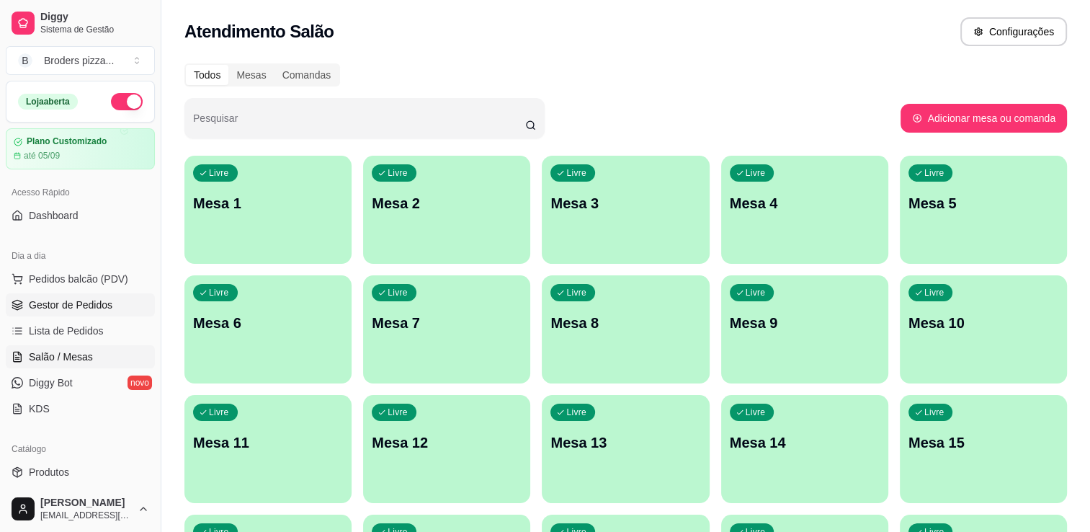
click at [74, 305] on span "Gestor de Pedidos" at bounding box center [71, 305] width 84 height 14
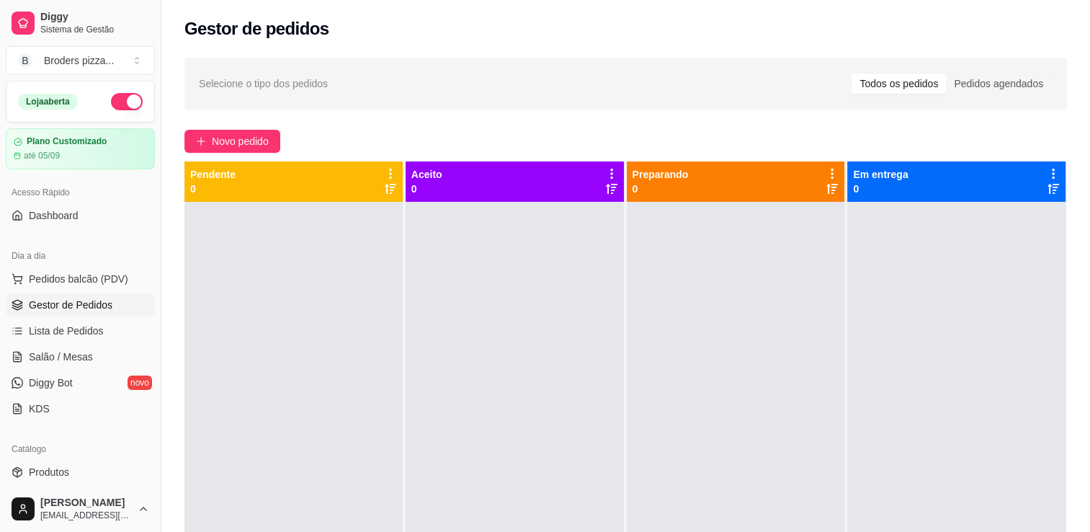
click at [149, 246] on div "Dia a dia Pedidos balcão (PDV) Gestor de Pedidos Lista de Pedidos Salão / Mesas…" at bounding box center [80, 331] width 161 height 187
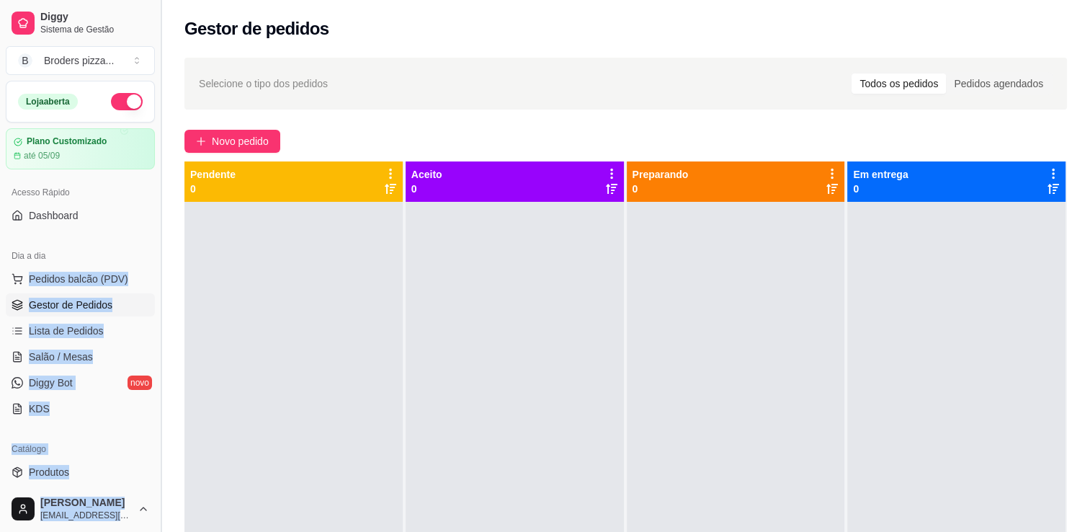
drag, startPoint x: 149, startPoint y: 246, endPoint x: 156, endPoint y: 258, distance: 13.9
click at [156, 258] on div "Diggy Sistema de Gestão B Broders pizza ... Loja aberta Plano Customizado até 0…" at bounding box center [80, 266] width 161 height 532
click at [141, 239] on div "Dia a dia Pedidos balcão (PDV) Gestor de Pedidos Lista de Pedidos Salão / Mesas…" at bounding box center [80, 331] width 161 height 187
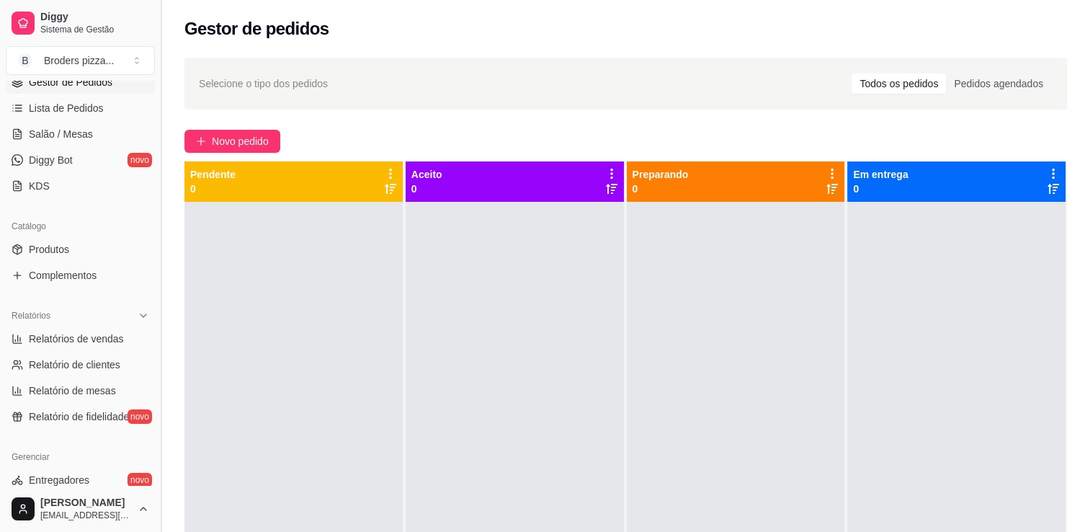
scroll to position [225, 0]
click at [124, 334] on link "Relatórios de vendas" at bounding box center [80, 336] width 149 height 23
select select "ALL"
select select "0"
